Goal: Use online tool/utility

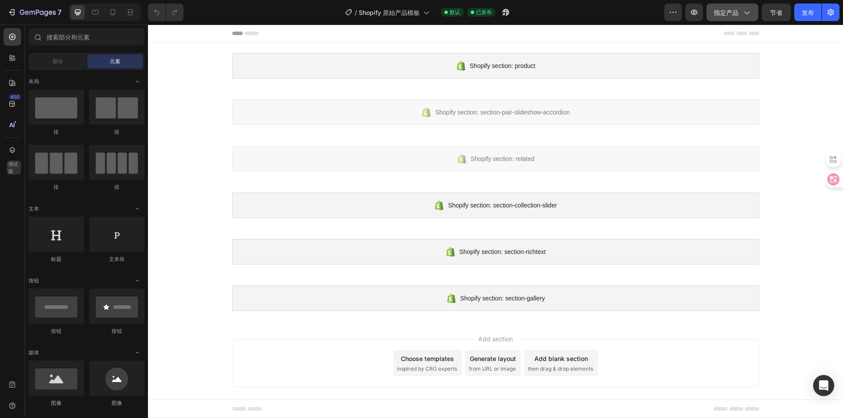
click at [750, 13] on button "指定产品" at bounding box center [732, 13] width 52 height 18
click at [12, 14] on icon "button" at bounding box center [11, 12] width 9 height 9
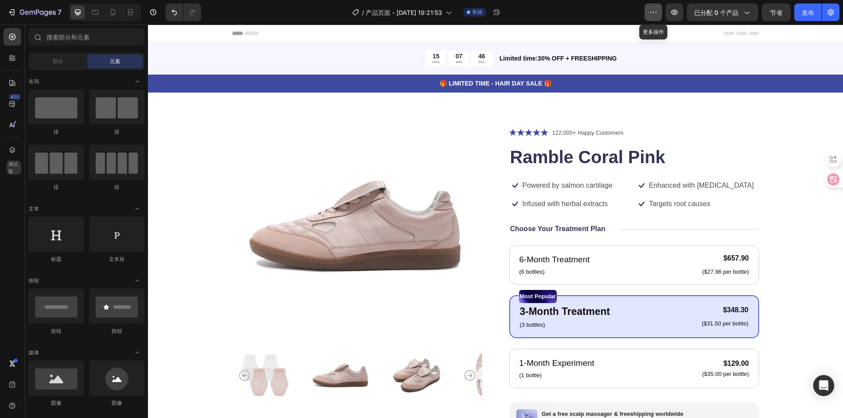
click at [661, 13] on button "button" at bounding box center [653, 13] width 18 height 18
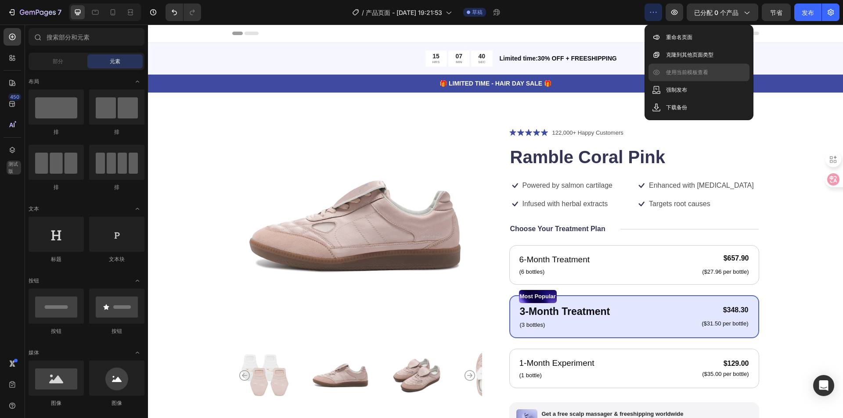
click at [689, 72] on font "使用当前模板查看" at bounding box center [687, 72] width 42 height 7
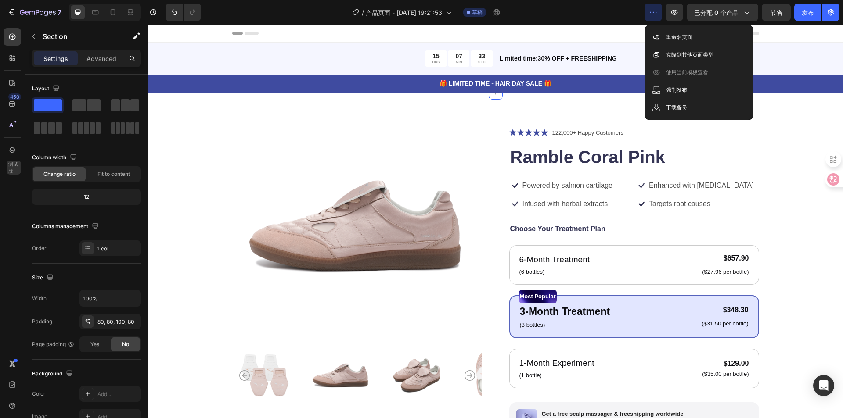
click at [796, 110] on div "Product Images Icon Icon Icon Icon Icon Icon List 122,000+ Happy Customers Text…" at bounding box center [495, 338] width 695 height 491
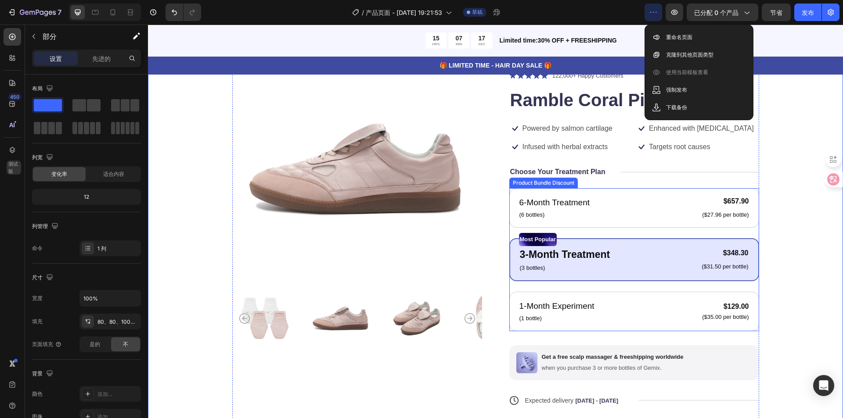
scroll to position [307, 0]
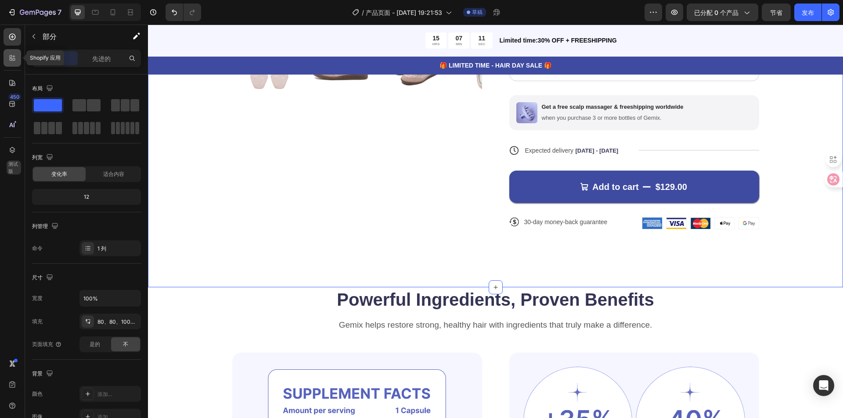
click at [15, 63] on div at bounding box center [13, 58] width 18 height 18
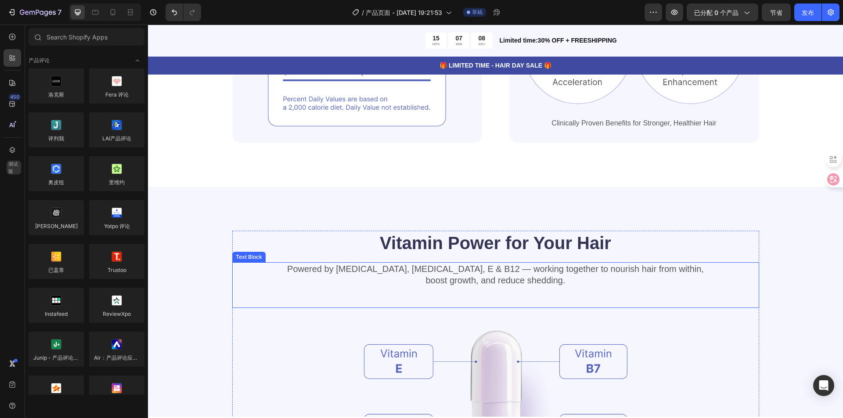
scroll to position [1053, 0]
